Goal: Task Accomplishment & Management: Complete application form

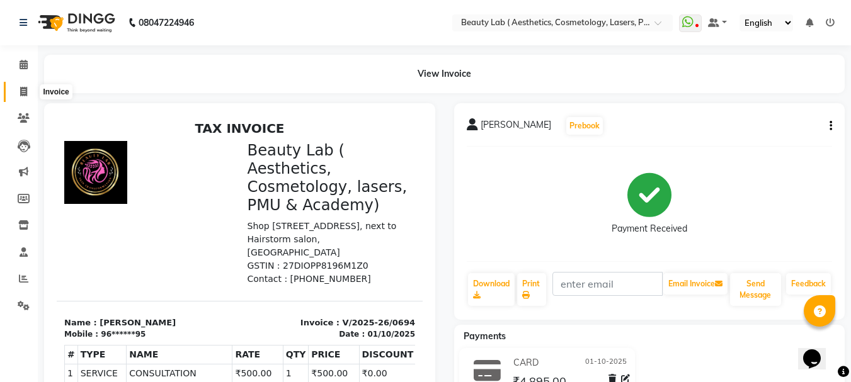
click at [27, 93] on icon at bounding box center [23, 91] width 7 height 9
select select "service"
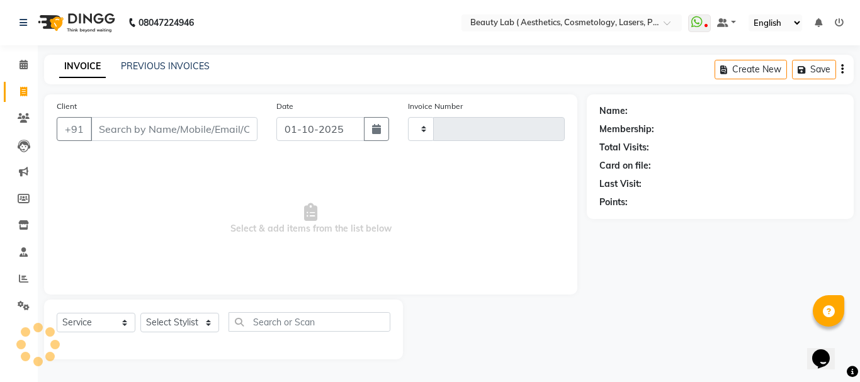
type input "0695"
select select "7169"
click at [161, 132] on input "Client" at bounding box center [174, 129] width 167 height 24
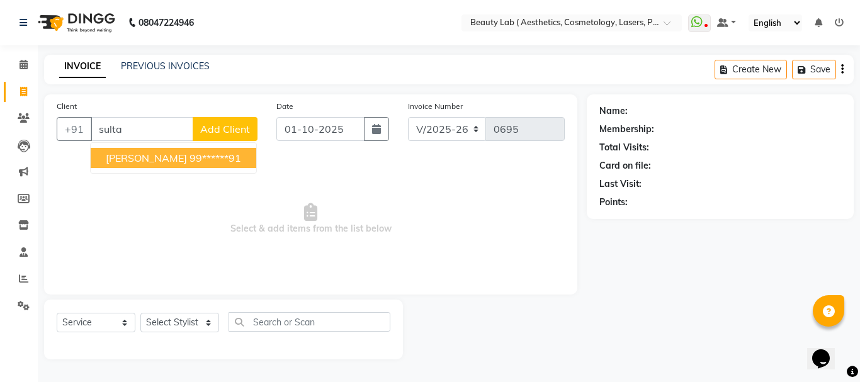
click at [222, 152] on ngb-highlight "99******91" at bounding box center [216, 158] width 52 height 13
type input "99******91"
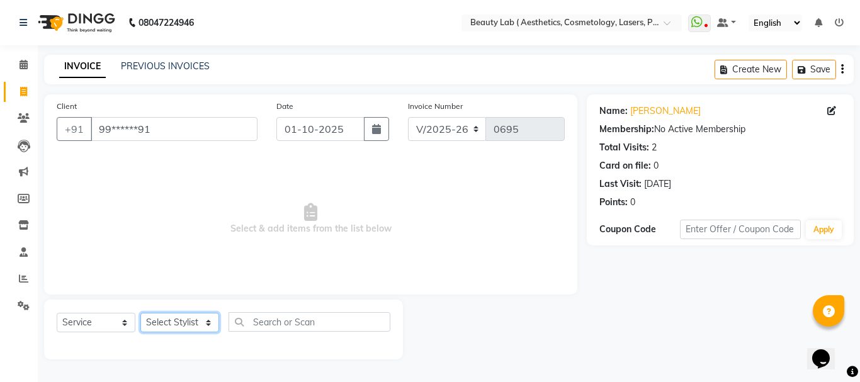
click at [196, 324] on select "Select Stylist [PERSON_NAME] neha nishu sarika" at bounding box center [179, 323] width 79 height 20
select select "59940"
click at [140, 313] on select "Select Stylist [PERSON_NAME] neha nishu sarika" at bounding box center [179, 323] width 79 height 20
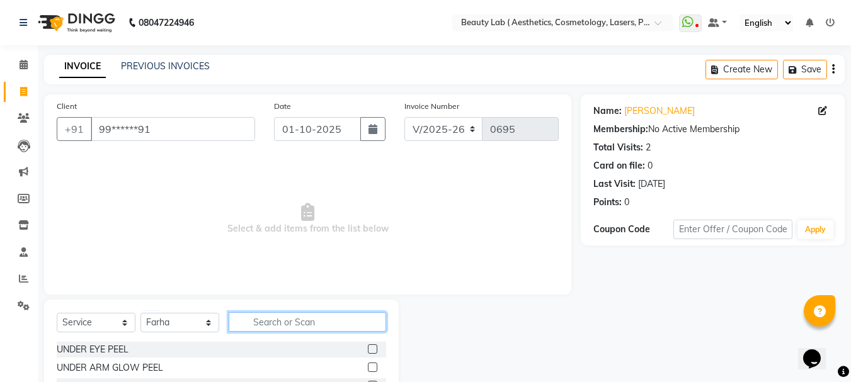
click at [326, 318] on input "text" at bounding box center [307, 322] width 157 height 20
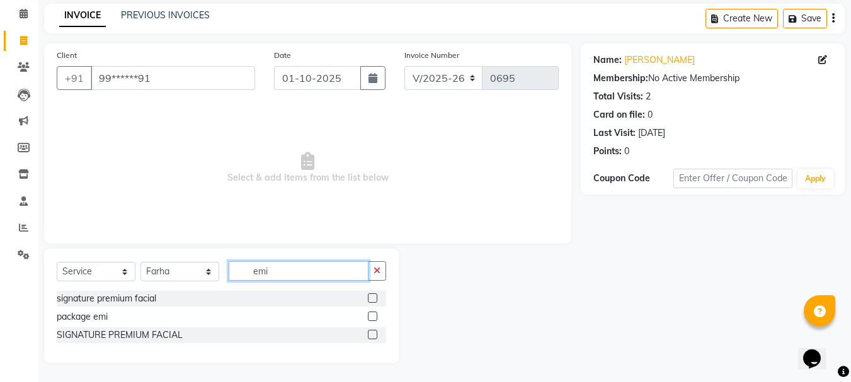
type input "emi"
click at [372, 316] on label at bounding box center [372, 316] width 9 height 9
click at [372, 316] on input "checkbox" at bounding box center [372, 317] width 8 height 8
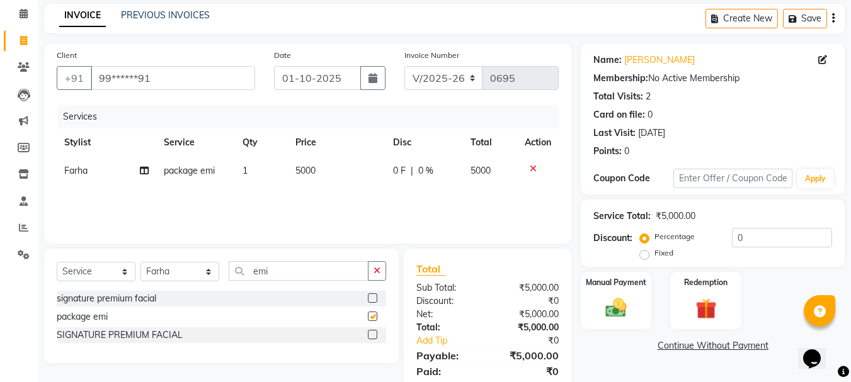
checkbox input "false"
click at [314, 168] on span "5000" at bounding box center [305, 170] width 20 height 11
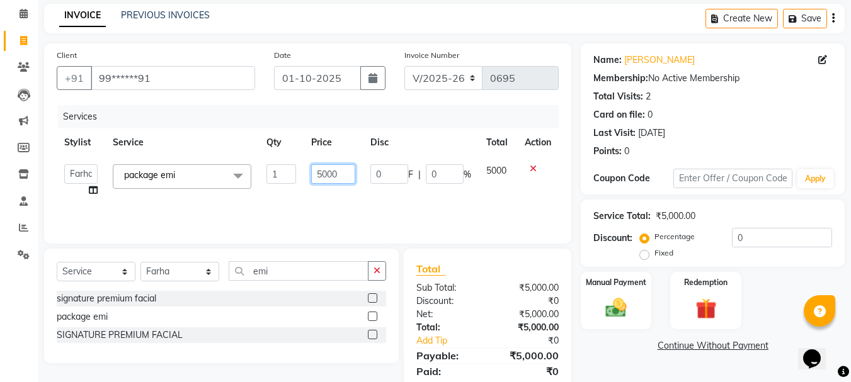
click at [339, 173] on input "5000" at bounding box center [332, 174] width 43 height 20
type input "5"
type input "11750"
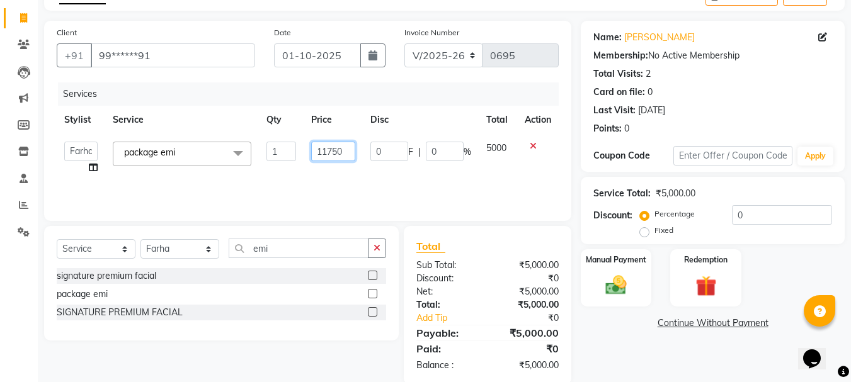
scroll to position [95, 0]
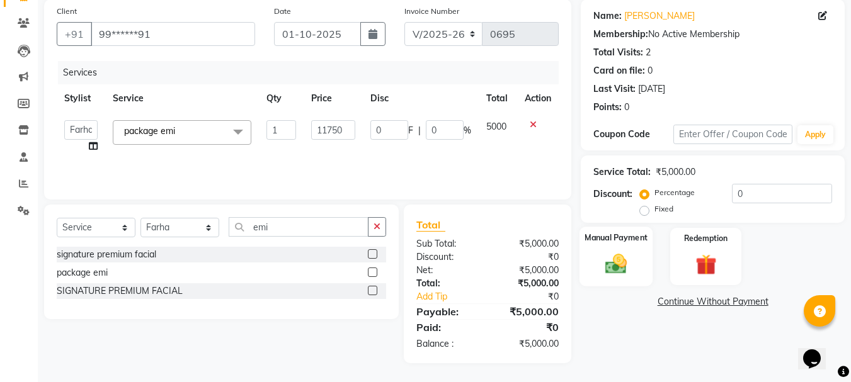
click at [618, 260] on img at bounding box center [615, 263] width 35 height 25
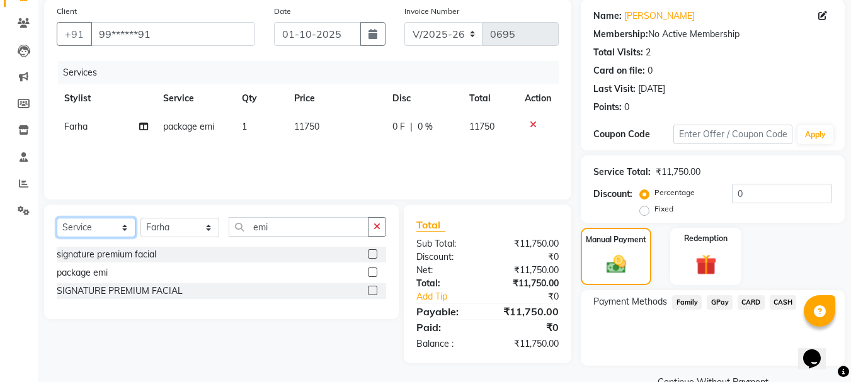
click at [91, 229] on select "Select Service Product Membership Package Voucher Prepaid Gift Card" at bounding box center [96, 228] width 79 height 20
select select "product"
click at [57, 218] on select "Select Service Product Membership Package Voucher Prepaid Gift Card" at bounding box center [96, 228] width 79 height 20
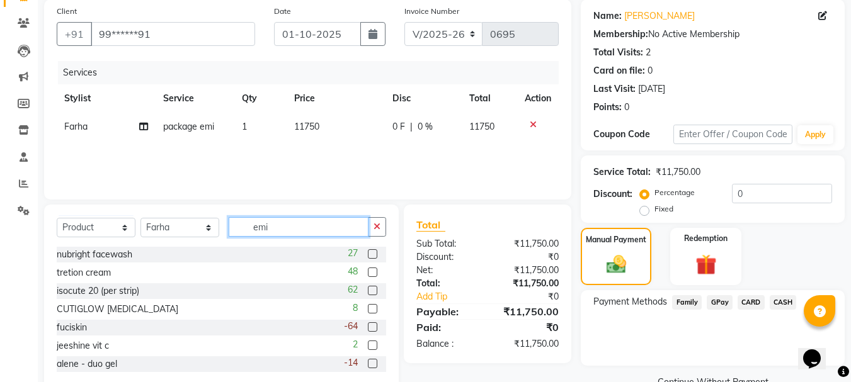
click at [292, 221] on input "emi" at bounding box center [299, 227] width 140 height 20
type input "e"
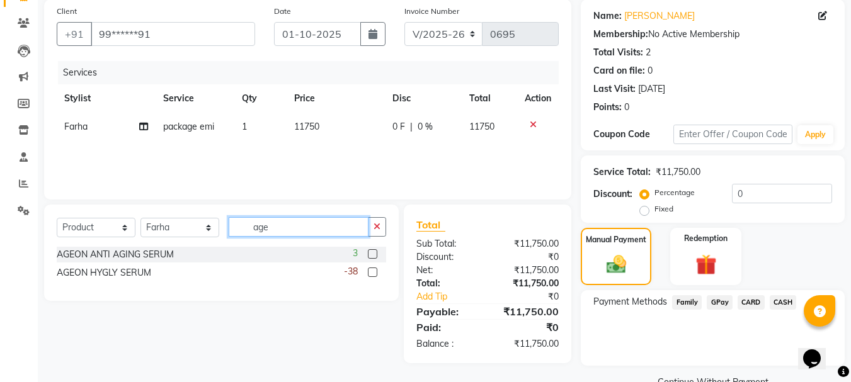
type input "age"
click at [372, 250] on label at bounding box center [372, 253] width 9 height 9
click at [372, 251] on input "checkbox" at bounding box center [372, 255] width 8 height 8
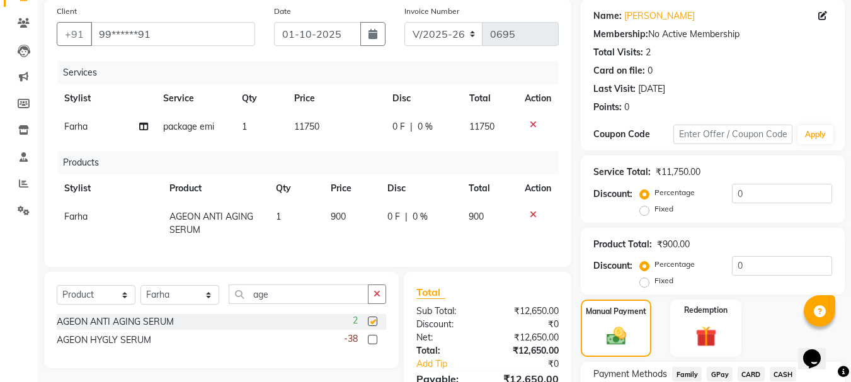
checkbox input "false"
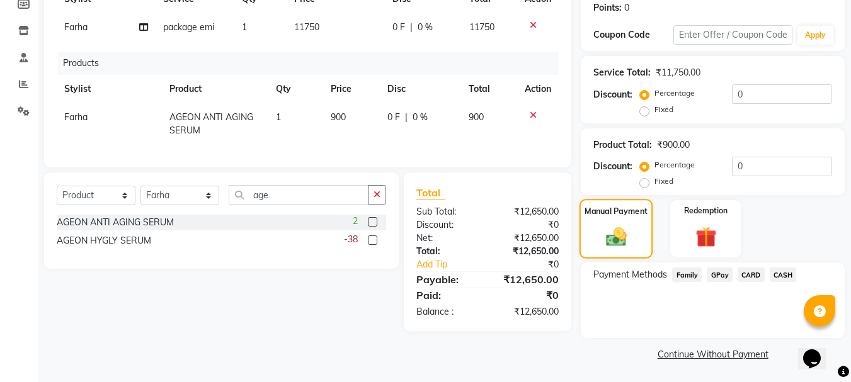
scroll to position [195, 0]
click at [716, 276] on span "GPay" at bounding box center [720, 274] width 26 height 14
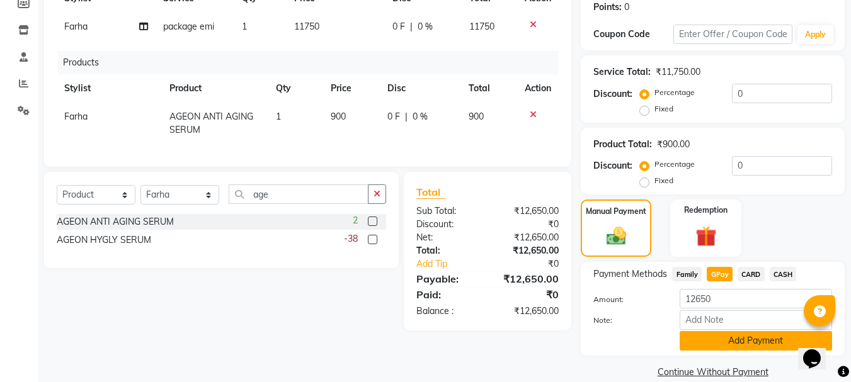
click at [742, 343] on button "Add Payment" at bounding box center [756, 341] width 152 height 20
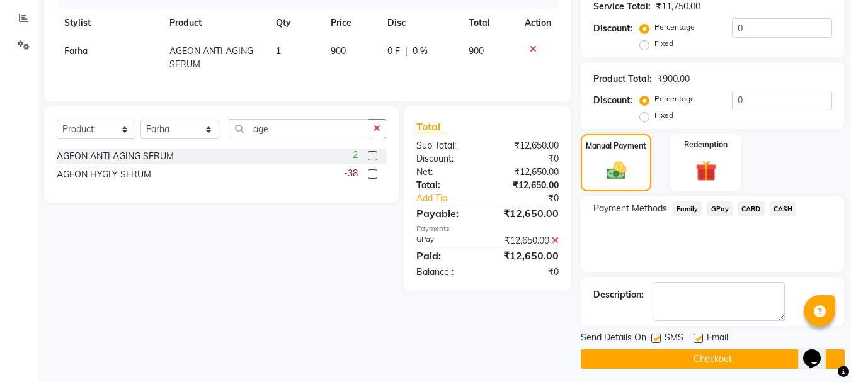
scroll to position [266, 0]
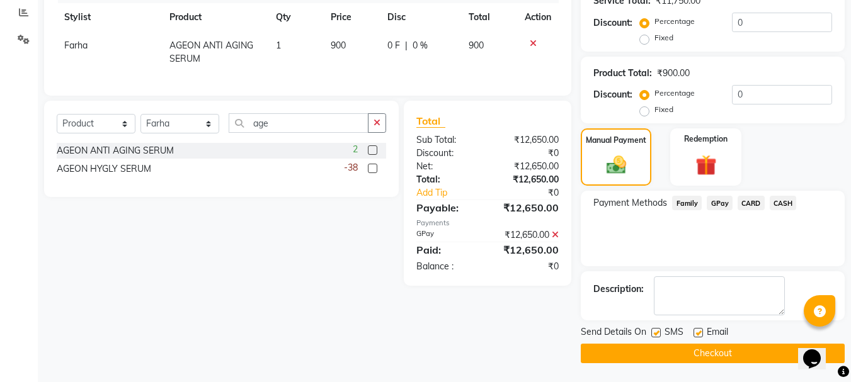
click at [724, 353] on button "Checkout" at bounding box center [713, 354] width 264 height 20
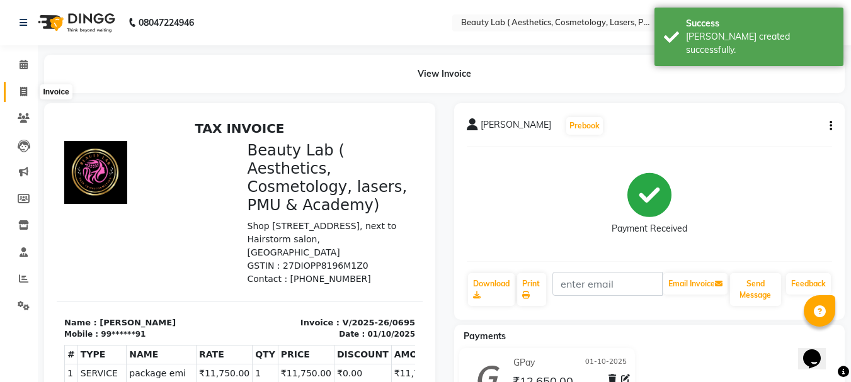
click at [26, 92] on icon at bounding box center [23, 91] width 7 height 9
select select "7169"
select select "service"
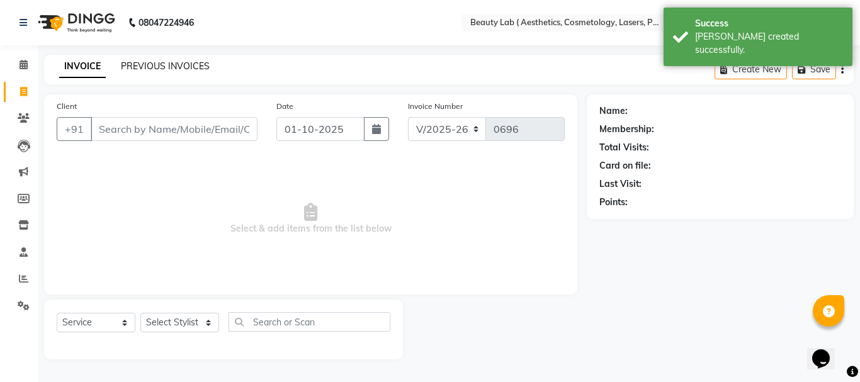
click at [192, 62] on link "PREVIOUS INVOICES" at bounding box center [165, 65] width 89 height 11
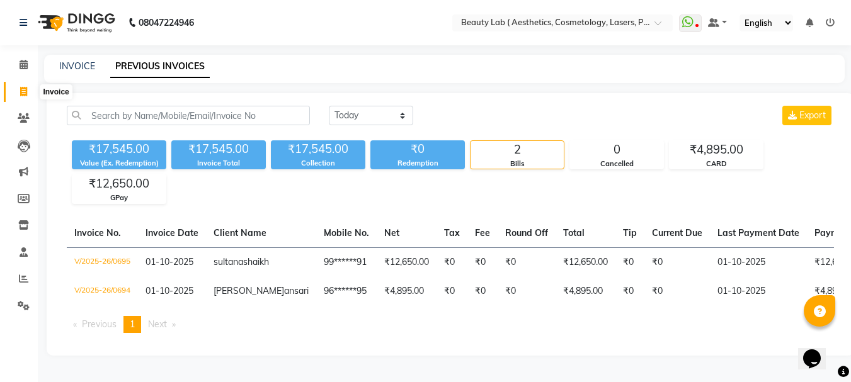
click at [26, 88] on icon at bounding box center [23, 91] width 7 height 9
select select "7169"
select select "service"
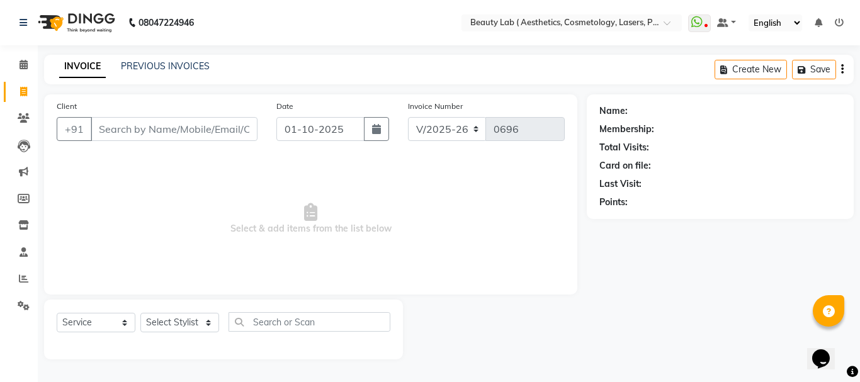
click at [173, 128] on input "Client" at bounding box center [174, 129] width 167 height 24
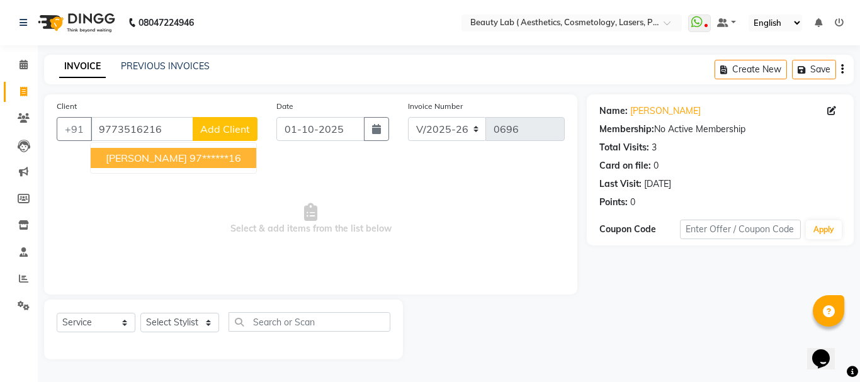
click at [192, 161] on ngb-highlight "97******16" at bounding box center [216, 158] width 52 height 13
type input "97******16"
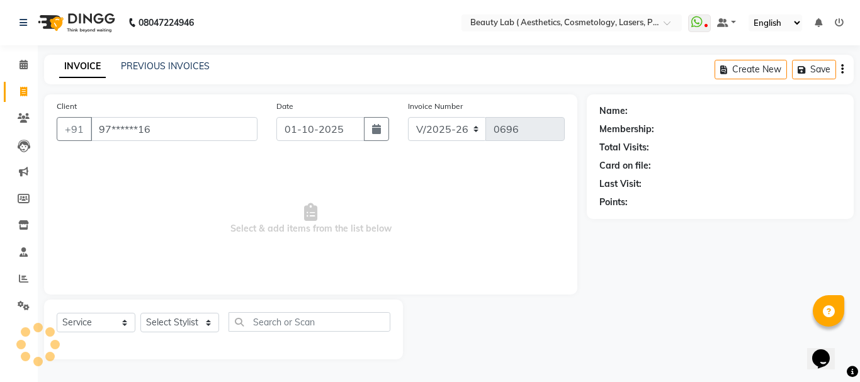
click at [192, 161] on span "Select & add items from the list below" at bounding box center [311, 219] width 508 height 126
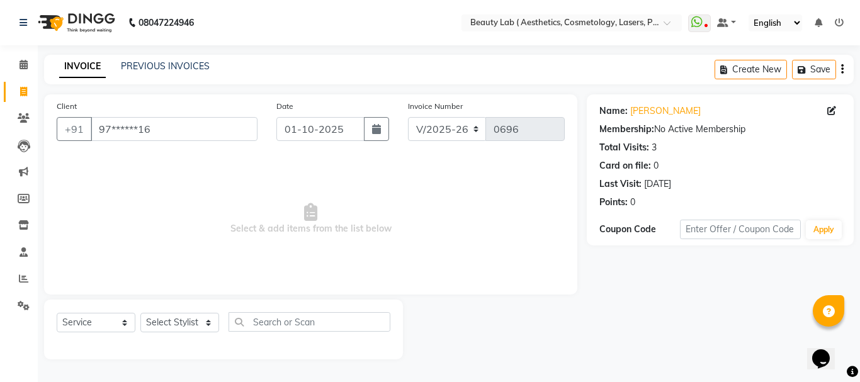
click at [191, 333] on div "Select Service Product Membership Package Voucher Prepaid Gift Card Select Styl…" at bounding box center [224, 327] width 334 height 30
click at [190, 332] on select "Select Stylist [PERSON_NAME] neha nishu sarika" at bounding box center [179, 323] width 79 height 20
select select "59942"
click at [140, 313] on select "Select Stylist [PERSON_NAME] neha nishu sarika" at bounding box center [179, 323] width 79 height 20
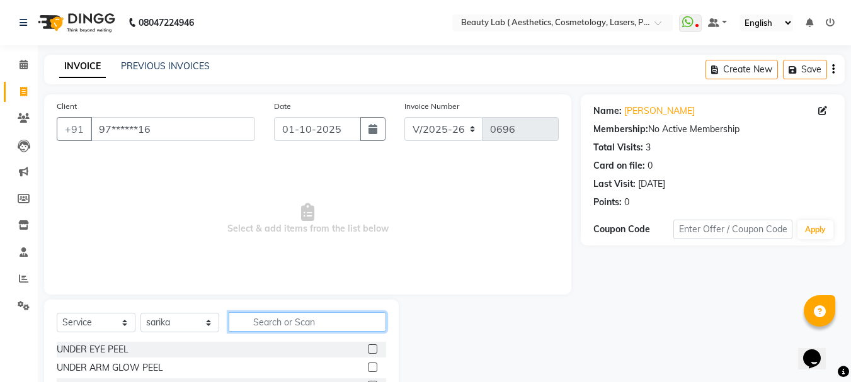
click at [298, 321] on input "text" at bounding box center [307, 322] width 157 height 20
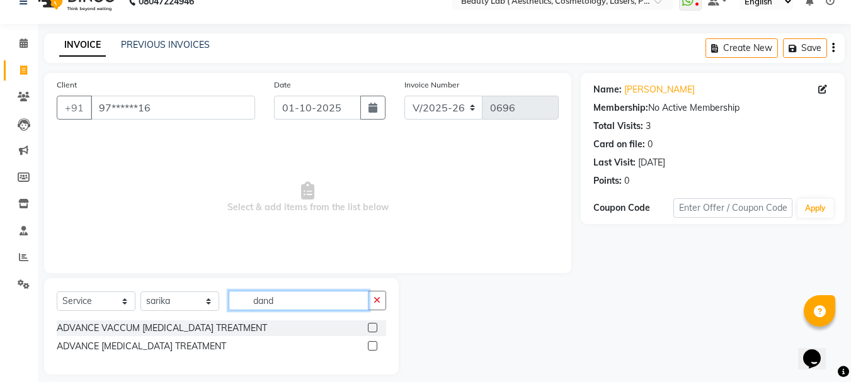
scroll to position [33, 0]
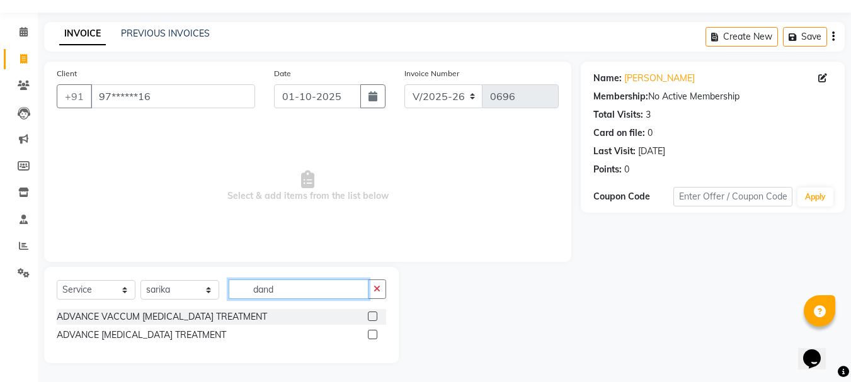
type input "dand"
click at [372, 336] on label at bounding box center [372, 334] width 9 height 9
click at [372, 336] on input "checkbox" at bounding box center [372, 335] width 8 height 8
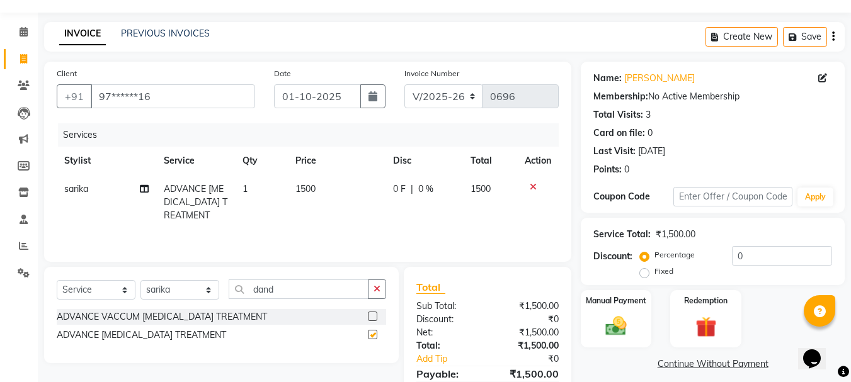
checkbox input "false"
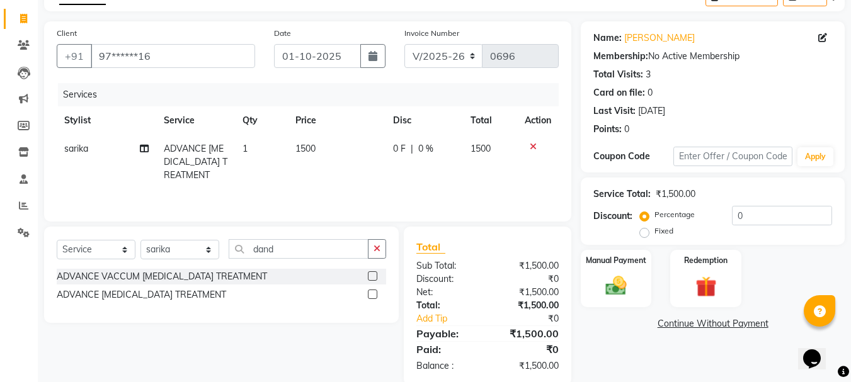
scroll to position [95, 0]
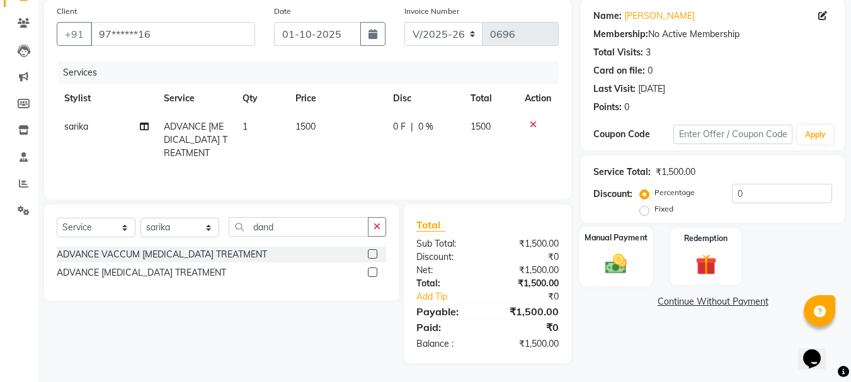
click at [617, 266] on img at bounding box center [615, 263] width 35 height 25
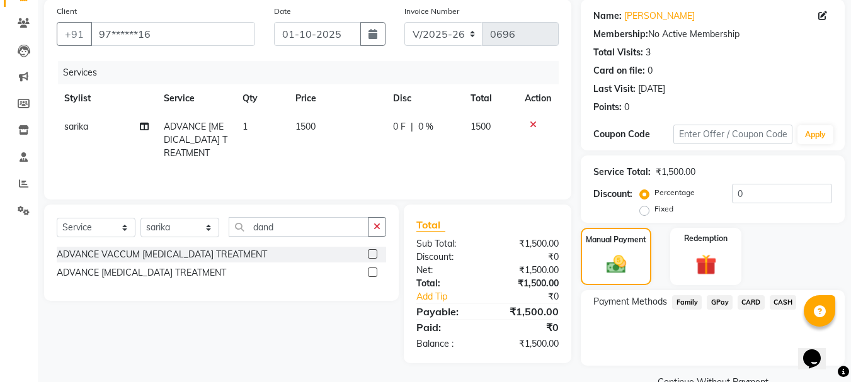
click at [718, 303] on span "GPay" at bounding box center [720, 302] width 26 height 14
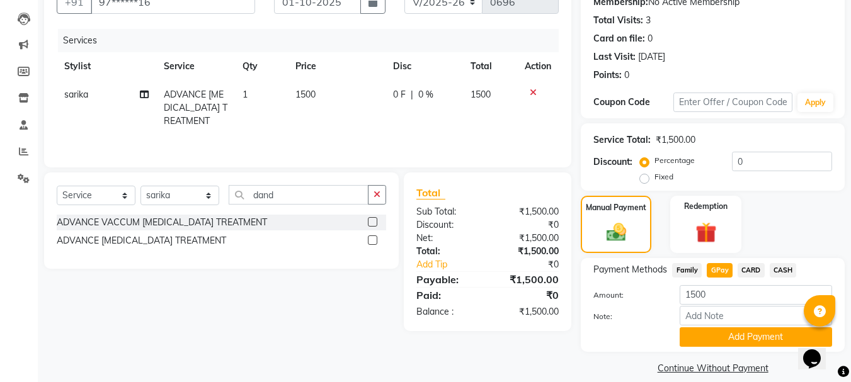
scroll to position [142, 0]
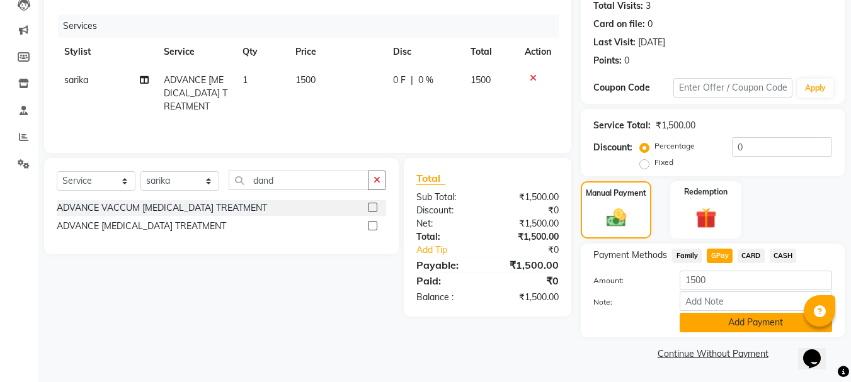
click at [771, 326] on button "Add Payment" at bounding box center [756, 323] width 152 height 20
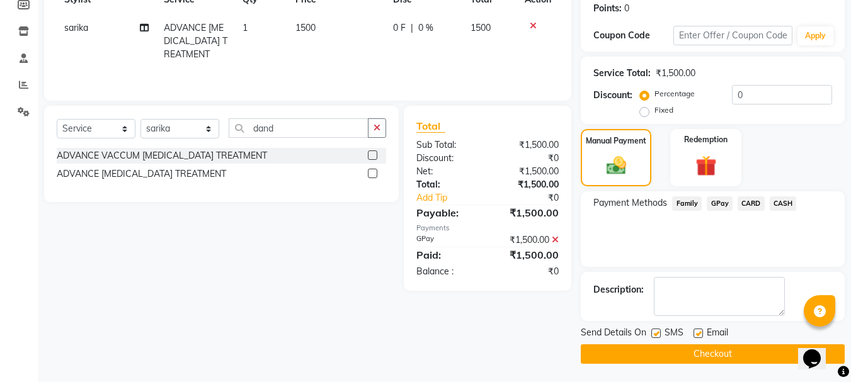
scroll to position [195, 0]
click at [753, 355] on button "Checkout" at bounding box center [713, 354] width 264 height 20
